Goal: Task Accomplishment & Management: Use online tool/utility

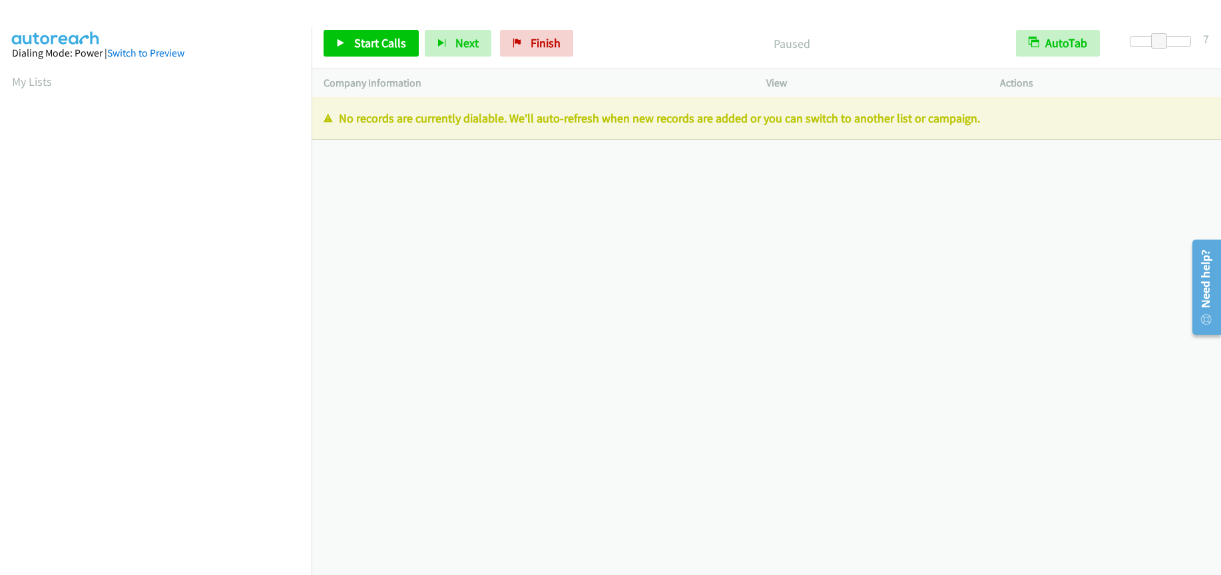
scroll to position [172, 0]
click at [535, 39] on span "Finish" at bounding box center [545, 42] width 30 height 15
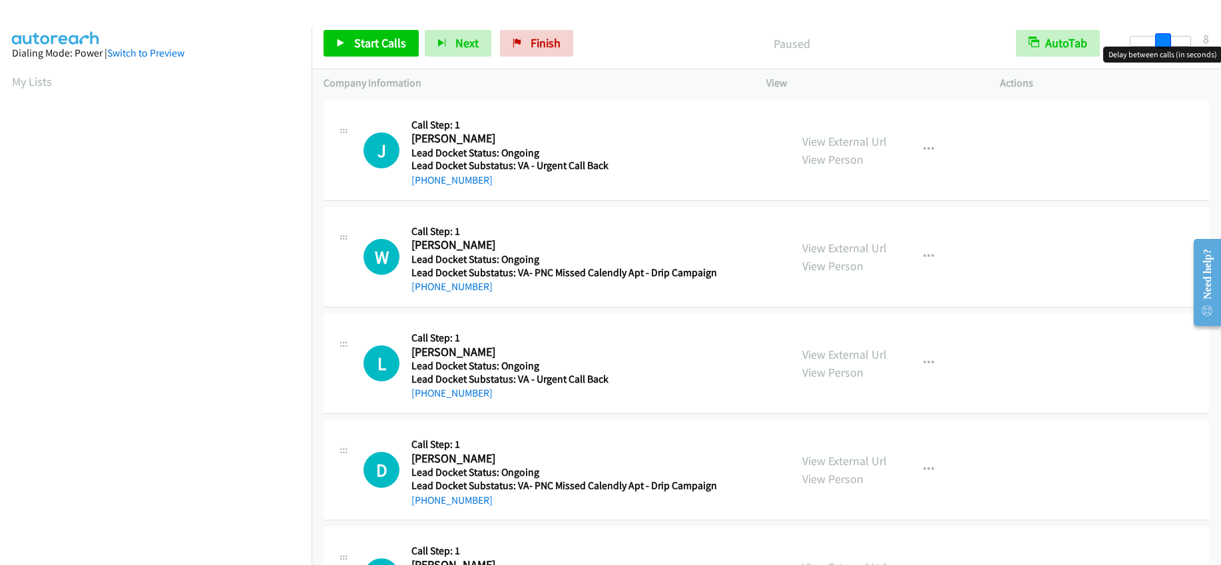
drag, startPoint x: 1131, startPoint y: 41, endPoint x: 1161, endPoint y: 44, distance: 30.7
click at [1161, 44] on span at bounding box center [1163, 41] width 16 height 16
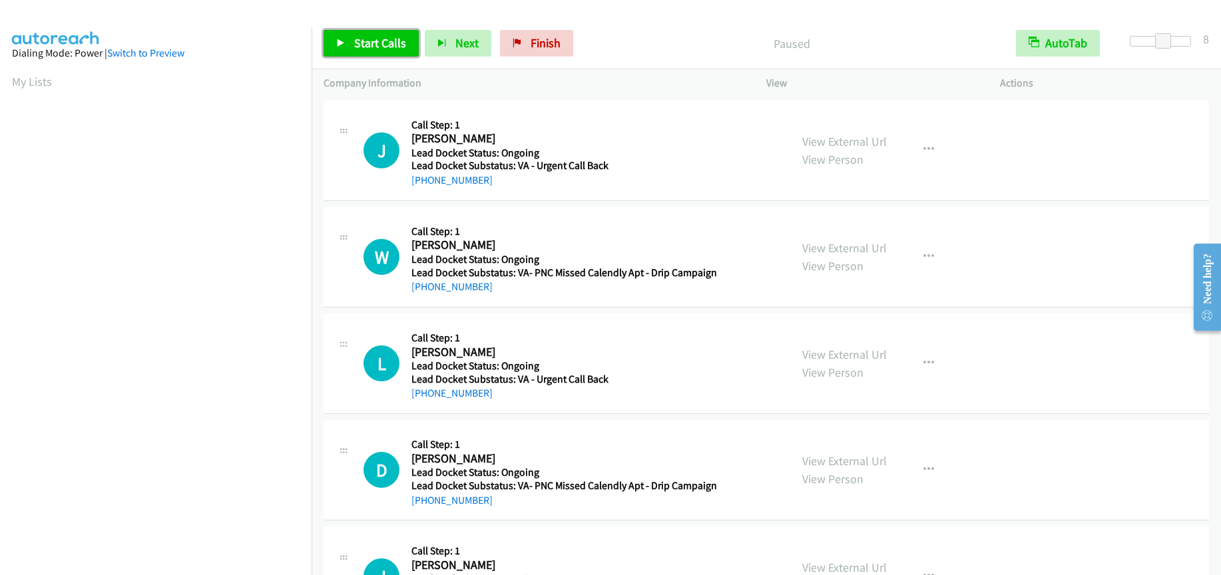
click at [372, 41] on span "Start Calls" at bounding box center [380, 42] width 52 height 15
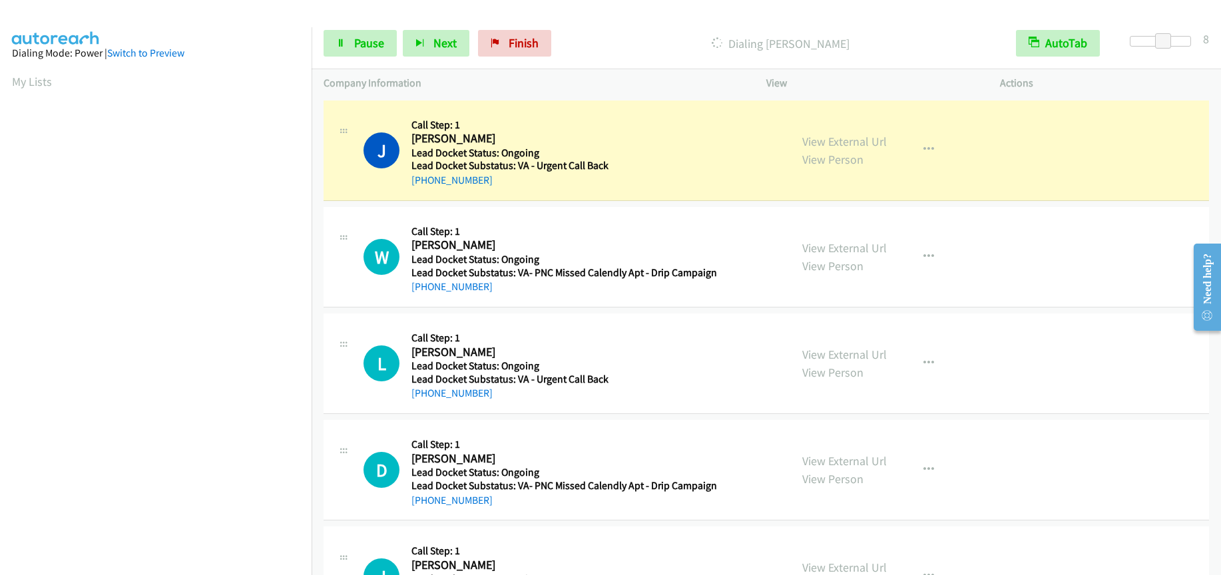
scroll to position [172, 0]
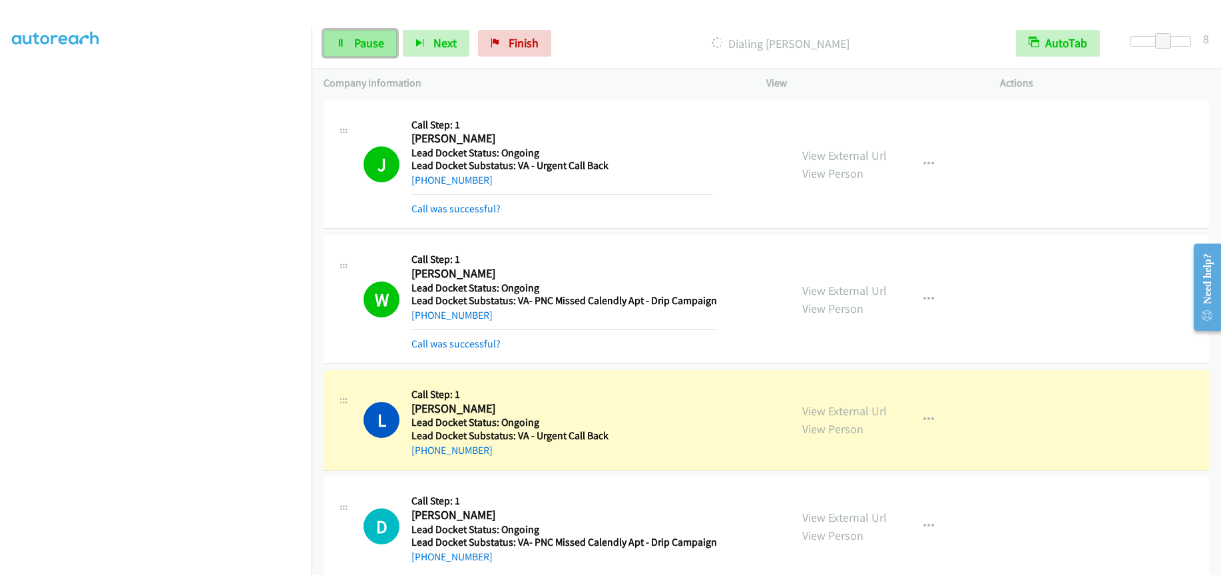
click at [379, 45] on span "Pause" at bounding box center [369, 42] width 30 height 15
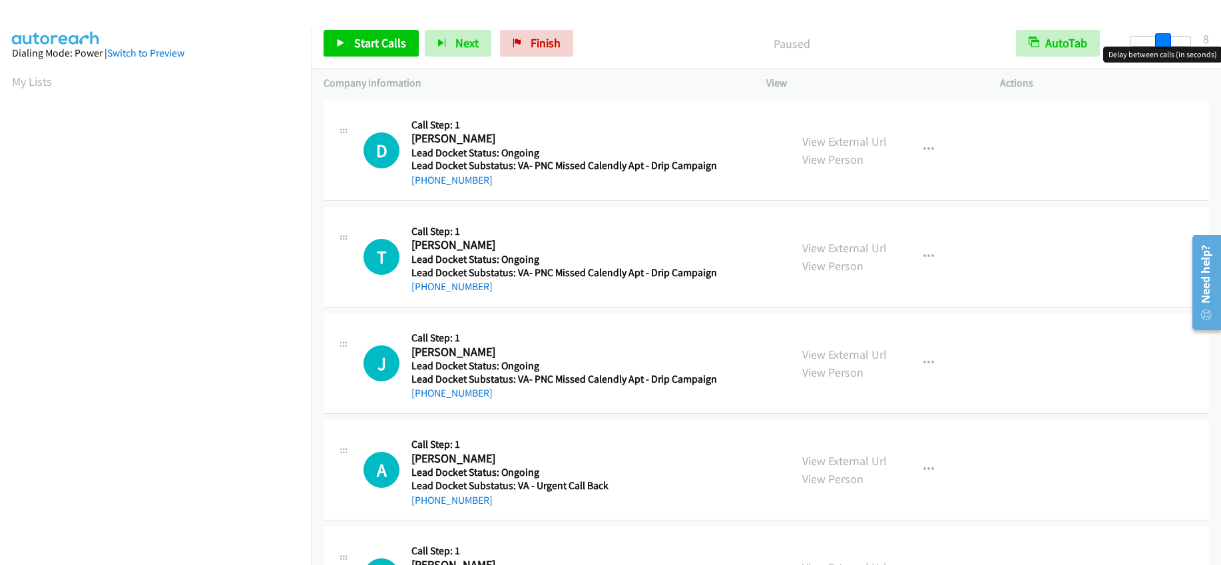
drag, startPoint x: 1134, startPoint y: 43, endPoint x: 1167, endPoint y: 41, distance: 32.7
click at [1167, 41] on span at bounding box center [1163, 41] width 16 height 16
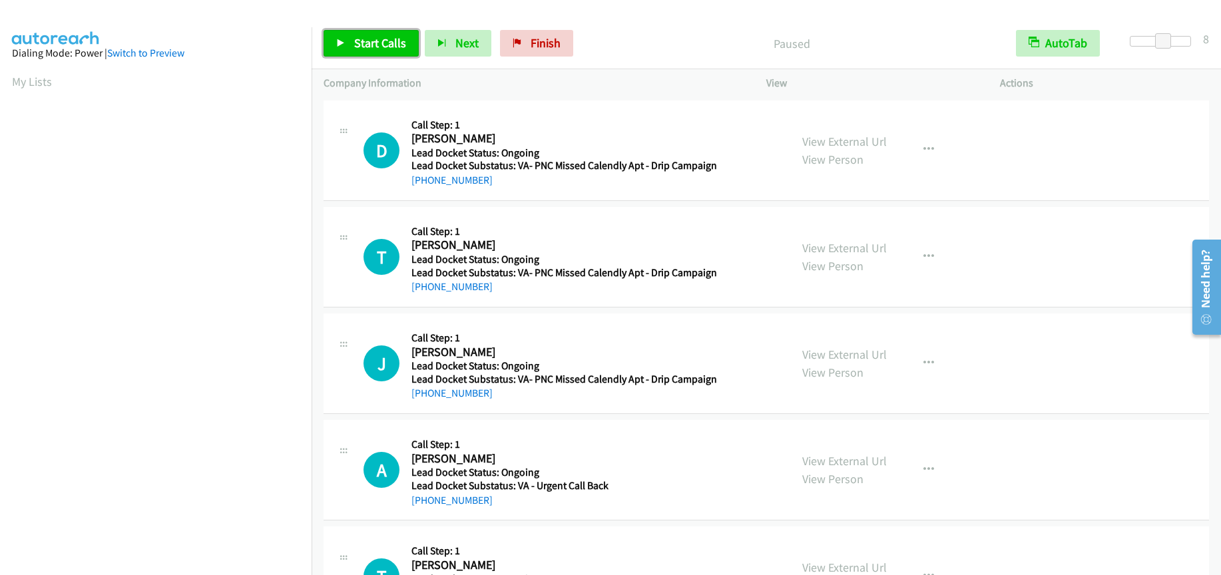
click at [377, 38] on span "Start Calls" at bounding box center [380, 42] width 52 height 15
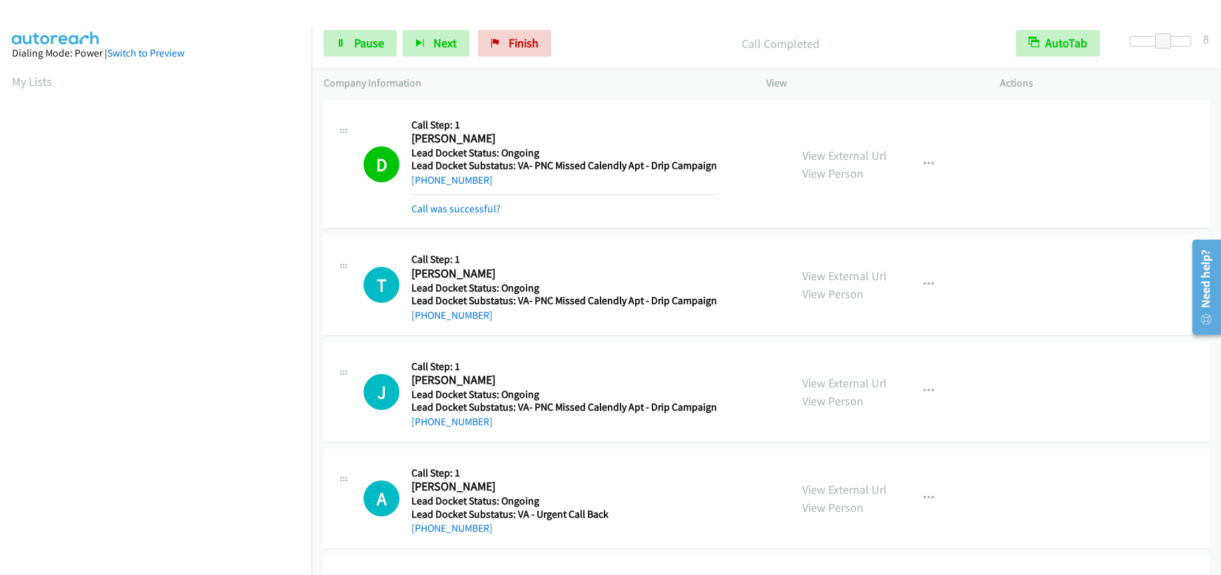
scroll to position [172, 0]
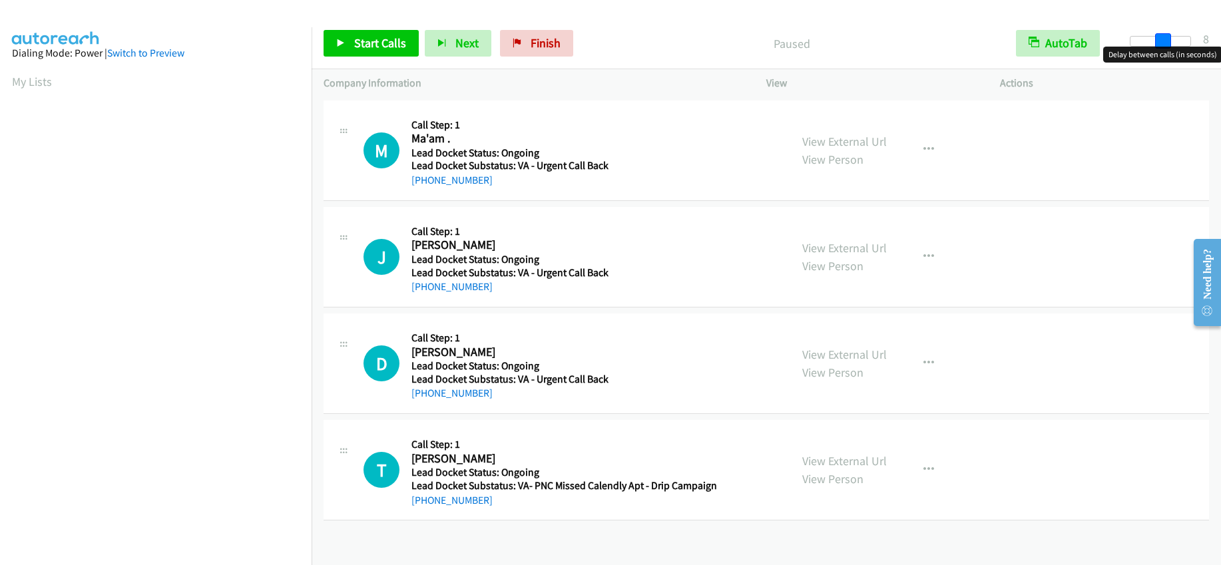
drag, startPoint x: 1134, startPoint y: 40, endPoint x: 1167, endPoint y: 41, distance: 32.6
click at [1167, 41] on span at bounding box center [1163, 41] width 16 height 16
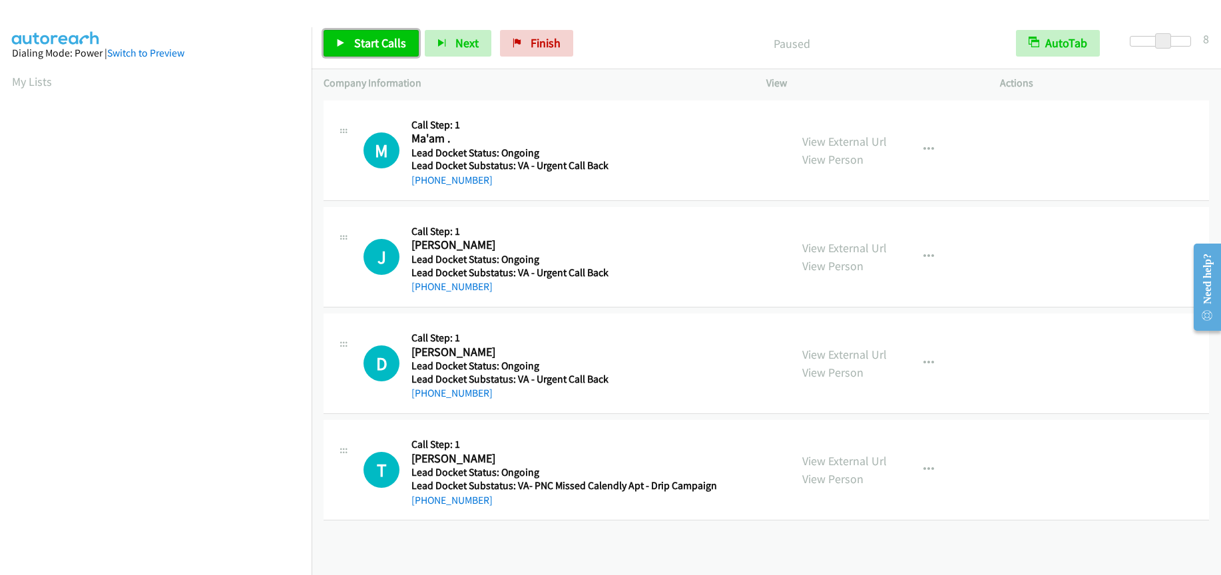
click at [390, 40] on span "Start Calls" at bounding box center [380, 42] width 52 height 15
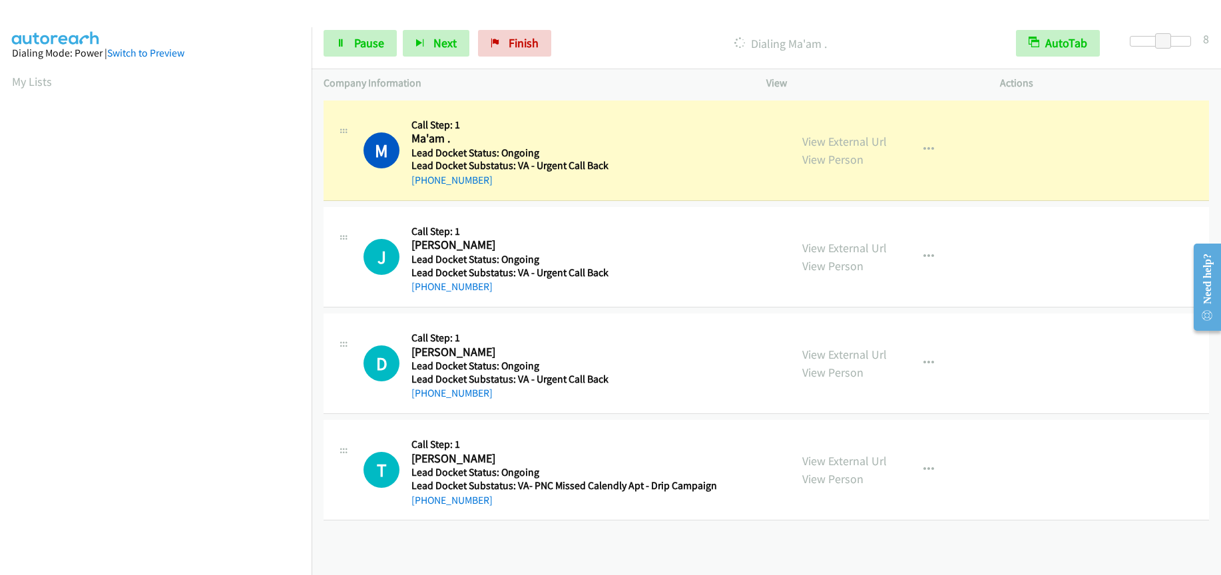
scroll to position [171, 0]
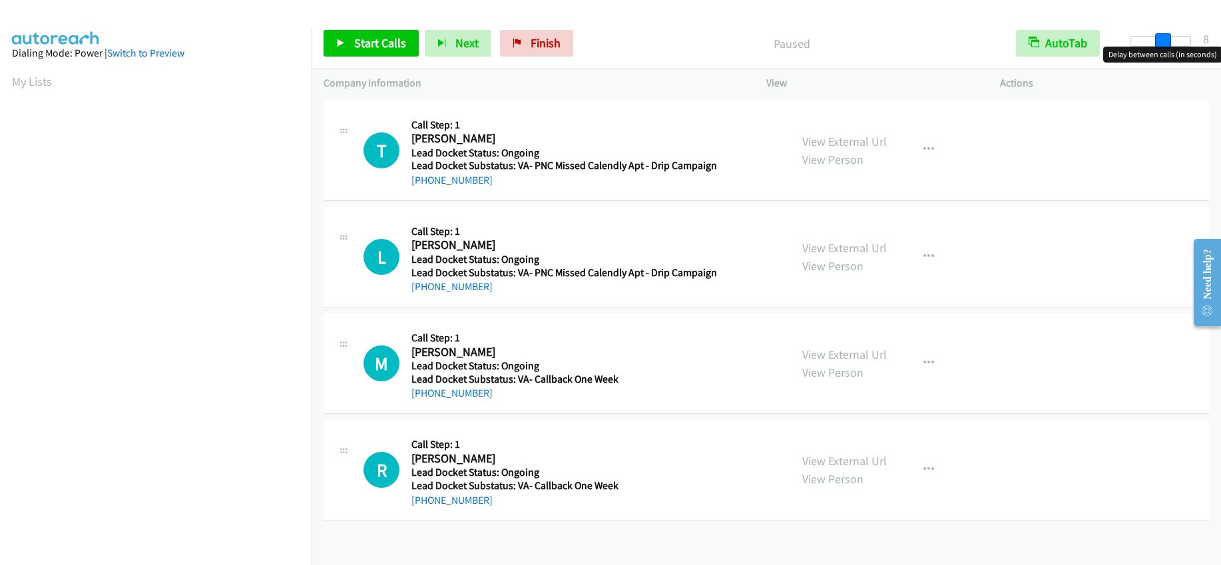
drag, startPoint x: 1132, startPoint y: 38, endPoint x: 1163, endPoint y: 44, distance: 31.2
click at [1163, 44] on span at bounding box center [1163, 41] width 16 height 16
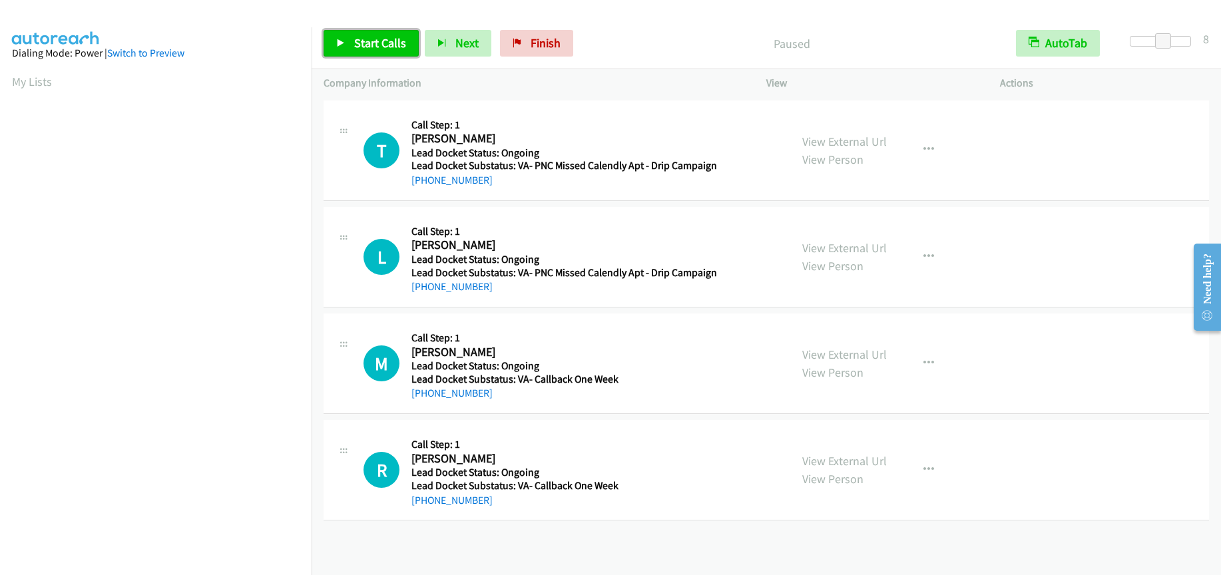
click at [365, 36] on span "Start Calls" at bounding box center [380, 42] width 52 height 15
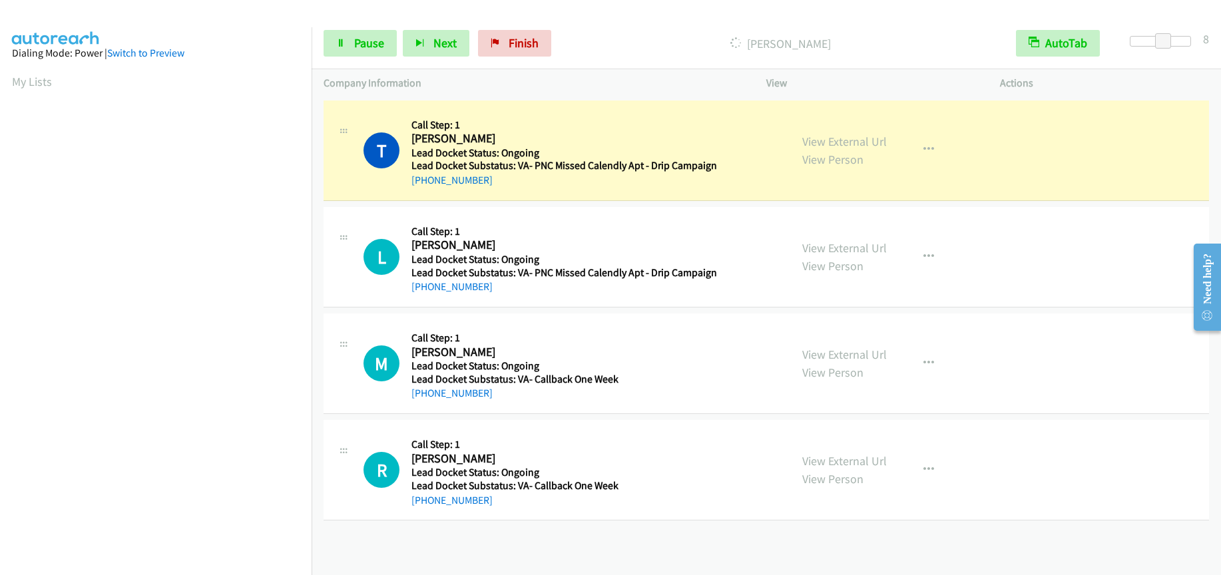
scroll to position [171, 0]
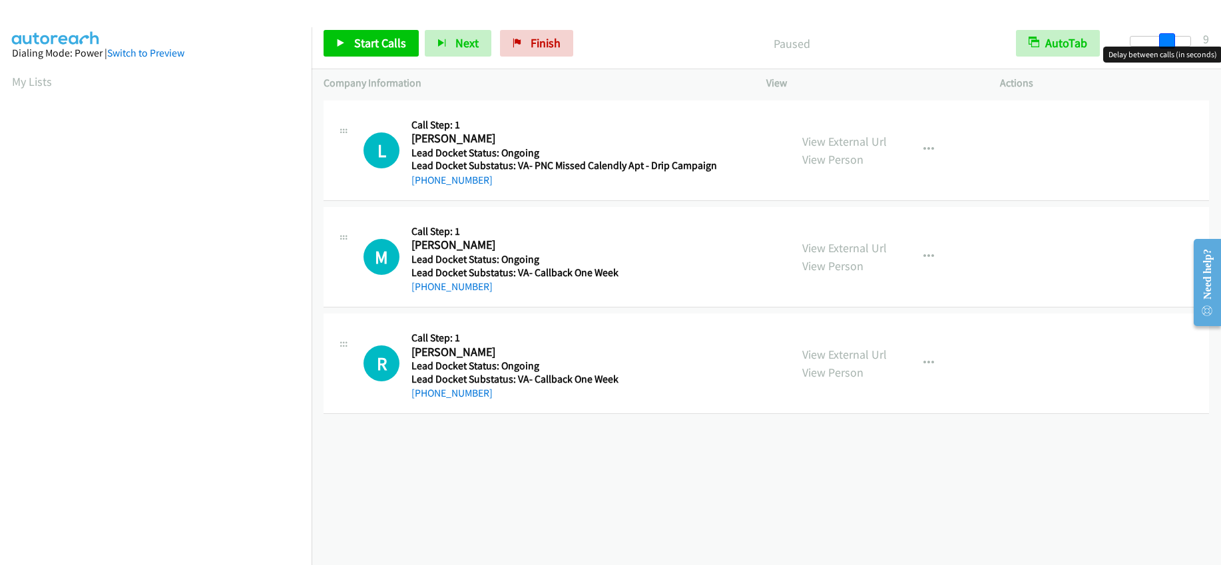
drag, startPoint x: 1135, startPoint y: 35, endPoint x: 1172, endPoint y: 33, distance: 37.3
click at [1172, 33] on span at bounding box center [1167, 41] width 16 height 16
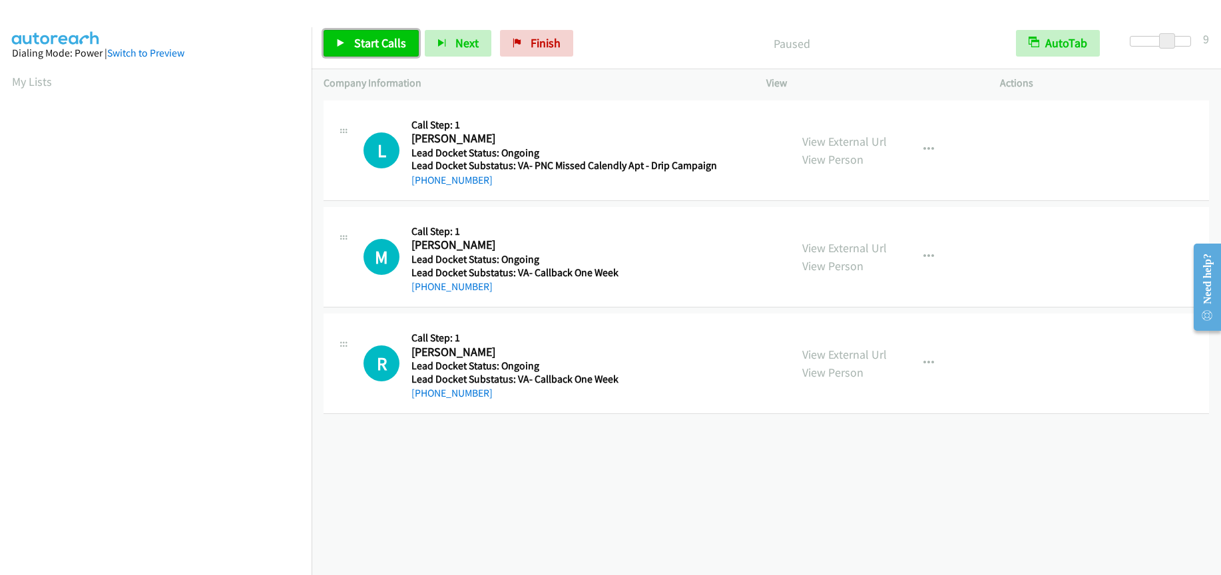
drag, startPoint x: 349, startPoint y: 37, endPoint x: 357, endPoint y: 42, distance: 9.6
click at [349, 37] on link "Start Calls" at bounding box center [370, 43] width 95 height 27
click at [375, 39] on span "Pause" at bounding box center [369, 42] width 30 height 15
drag, startPoint x: 546, startPoint y: 35, endPoint x: 664, endPoint y: 42, distance: 118.0
click at [546, 35] on span "Finish" at bounding box center [545, 42] width 30 height 15
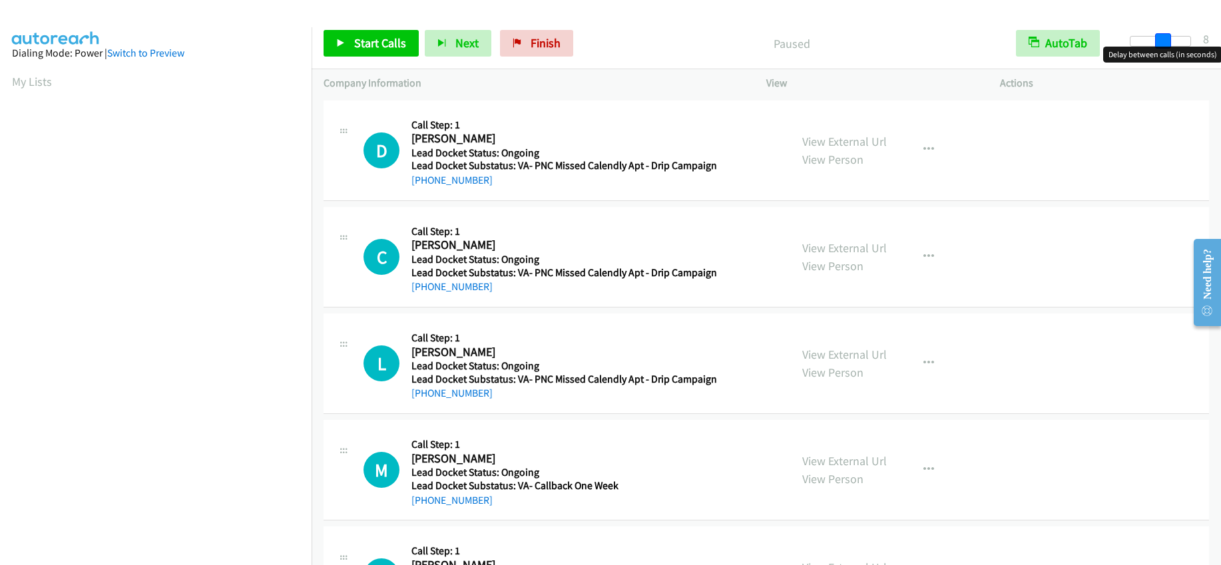
drag, startPoint x: 1133, startPoint y: 38, endPoint x: 1163, endPoint y: 41, distance: 30.8
click at [1163, 41] on span at bounding box center [1163, 41] width 16 height 16
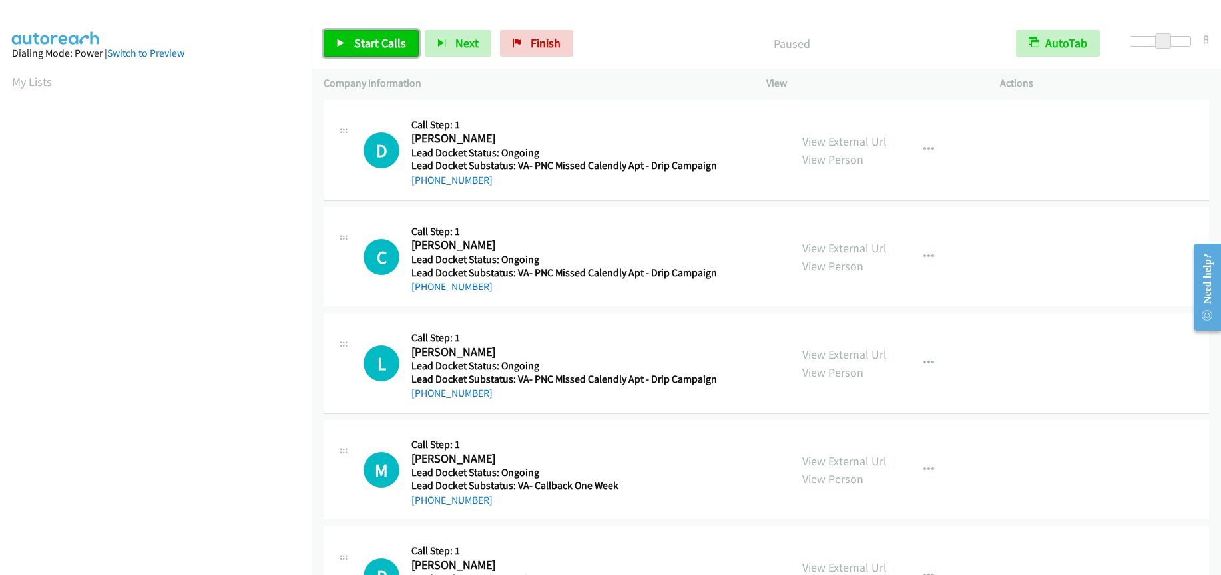
click at [391, 43] on span "Start Calls" at bounding box center [380, 42] width 52 height 15
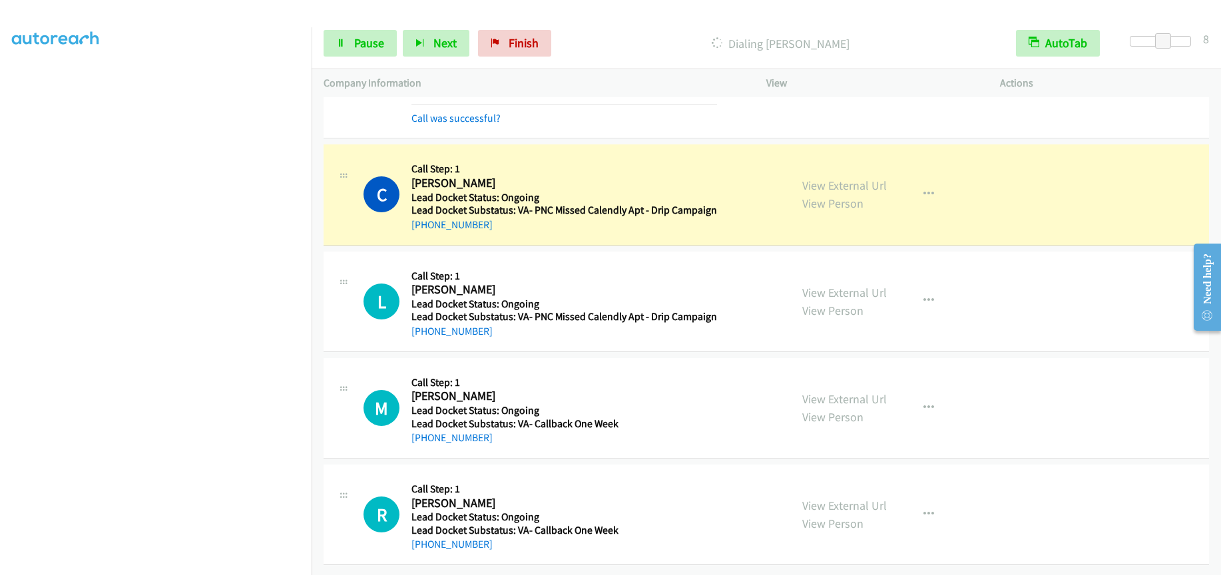
scroll to position [100, 0]
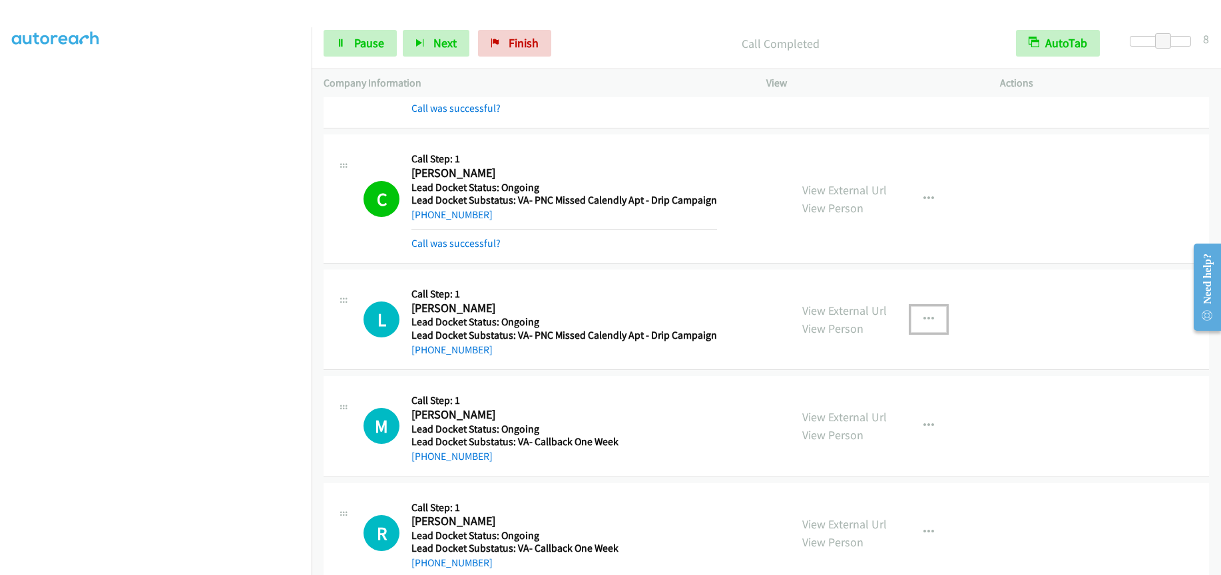
click at [926, 315] on icon "button" at bounding box center [928, 319] width 11 height 11
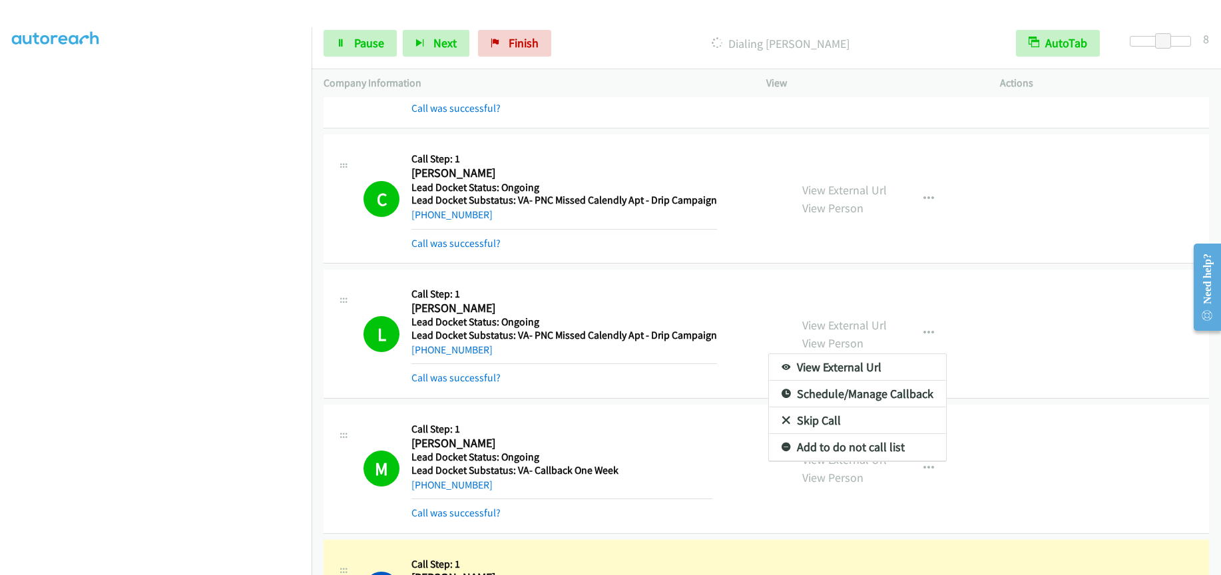
click at [618, 282] on div at bounding box center [610, 287] width 1221 height 575
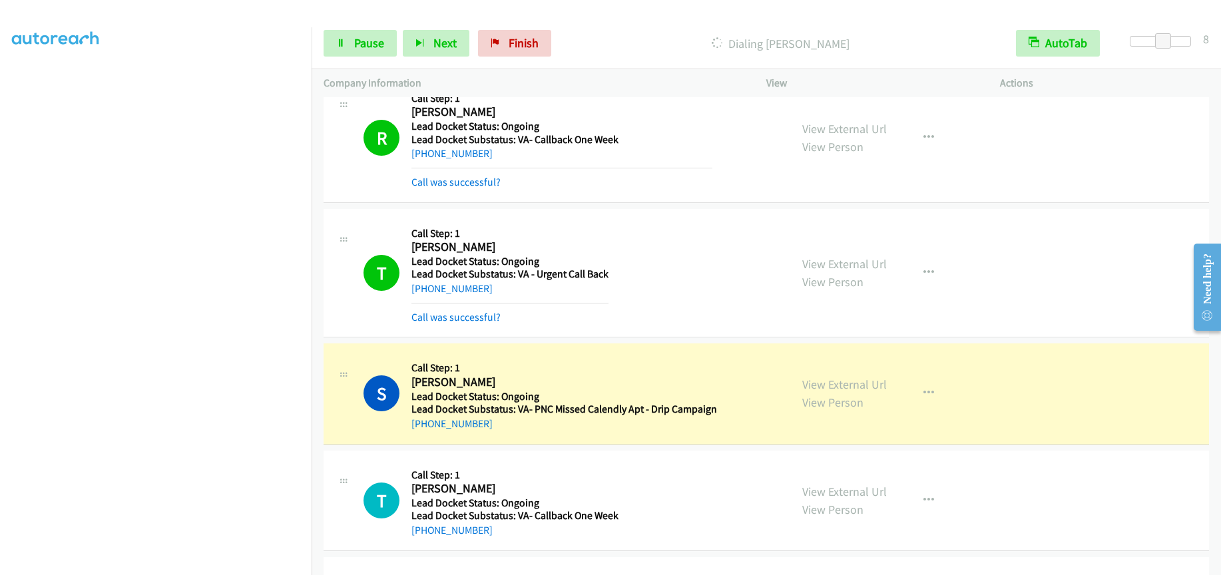
scroll to position [833, 0]
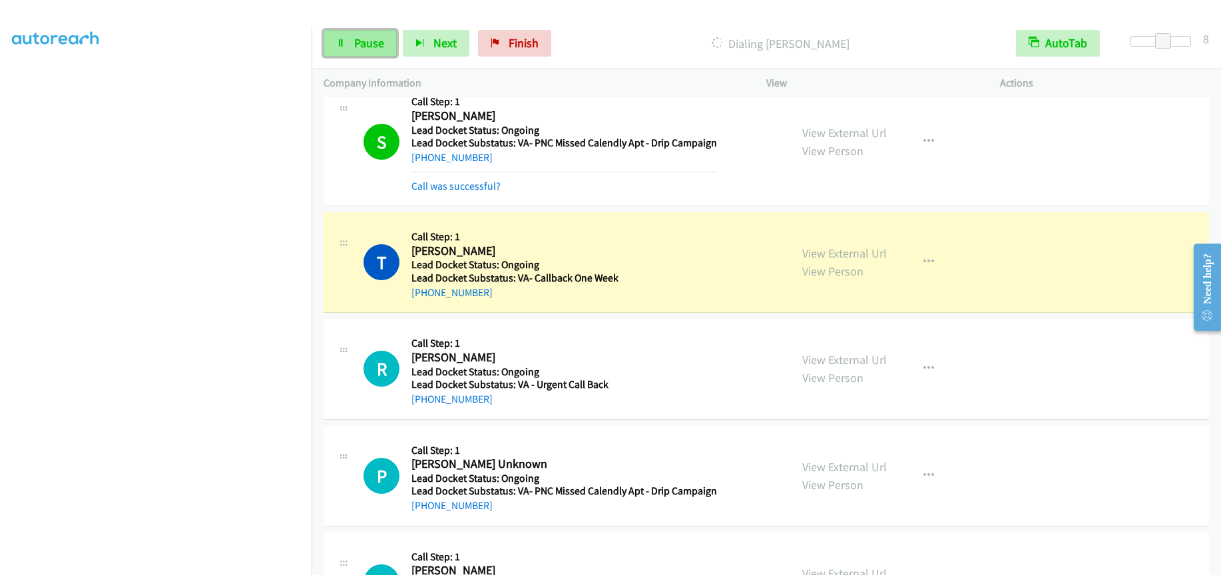
click at [365, 45] on span "Pause" at bounding box center [369, 42] width 30 height 15
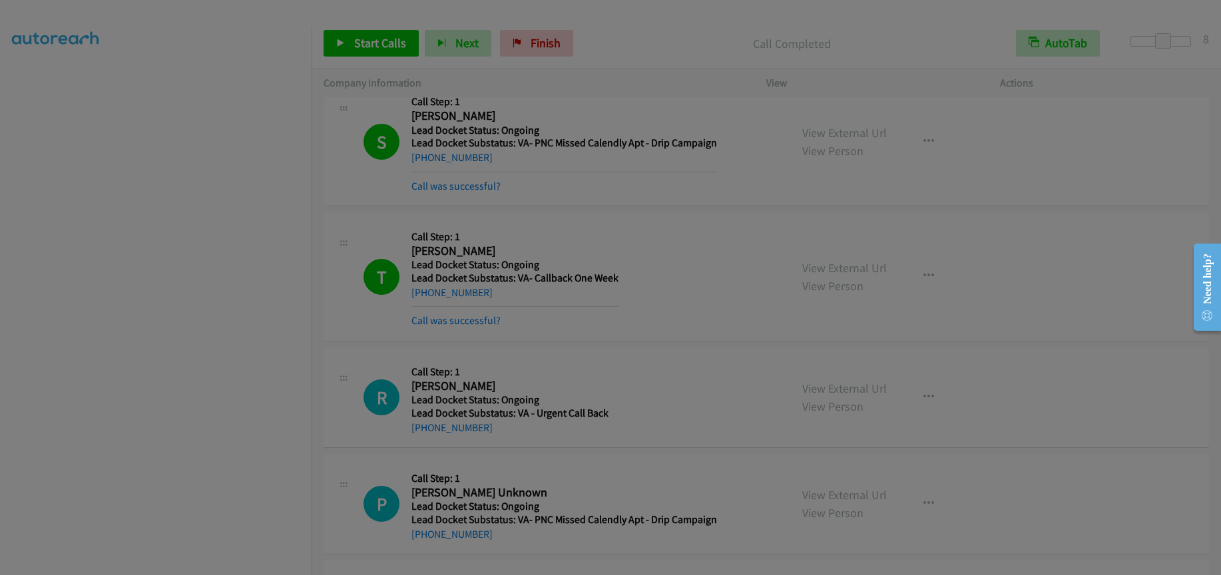
click at [156, 63] on body "Start Calls Pause Next Finish Call Completed AutoTab AutoTab 8 Company Informat…" at bounding box center [610, 31] width 1221 height 63
